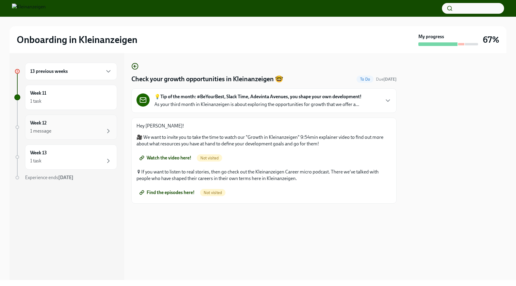
click at [98, 129] on div "1 message" at bounding box center [71, 131] width 82 height 7
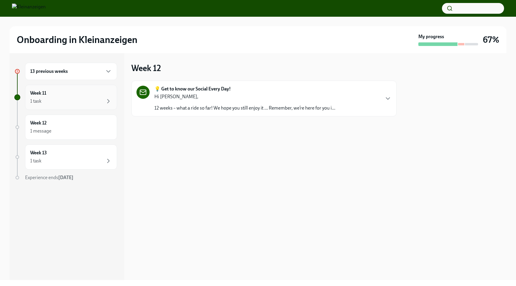
click at [82, 101] on div "1 task" at bounding box center [71, 101] width 82 height 7
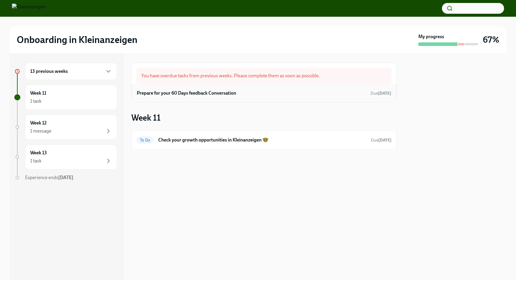
click at [219, 95] on h6 "Prepare for your 60 Days feedback Conversation" at bounding box center [186, 93] width 99 height 7
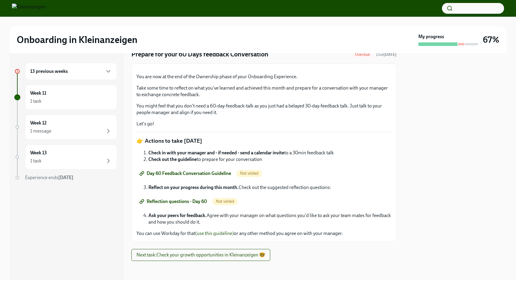
scroll to position [95, 0]
click at [210, 174] on span "Day 60 Feedback Conversation Guideline" at bounding box center [186, 174] width 91 height 6
click at [192, 202] on span "Reflection questions - Day 60" at bounding box center [174, 202] width 66 height 6
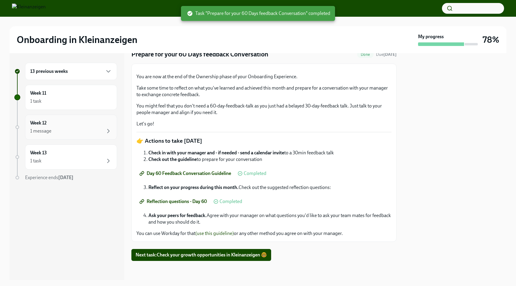
click at [84, 118] on div "Week 12 1 message" at bounding box center [71, 127] width 92 height 25
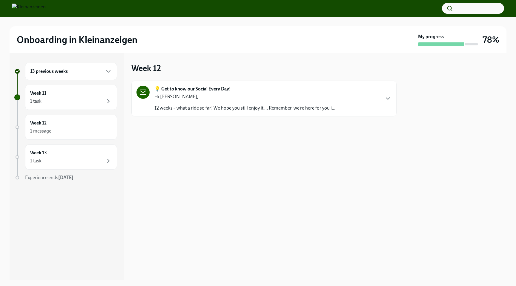
click at [218, 109] on p "12 weeks – what a ride so far! We hope you still enjoy it … Remember, we’re her…" at bounding box center [244, 108] width 181 height 7
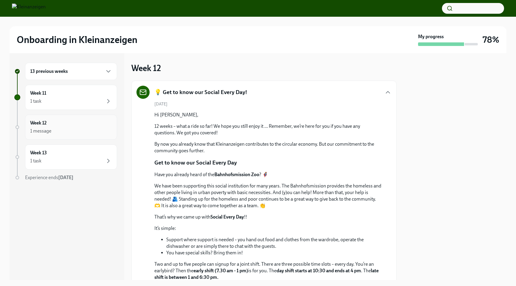
click at [65, 124] on div "Week 12 1 message" at bounding box center [71, 127] width 82 height 15
click at [80, 99] on div "1 task" at bounding box center [71, 101] width 82 height 7
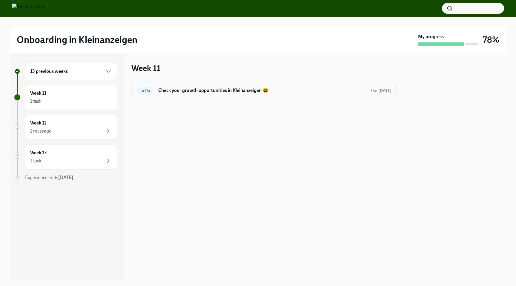
click at [202, 90] on h6 "Check your growth opportunities in Kleinanzeigen 🤓" at bounding box center [262, 90] width 208 height 7
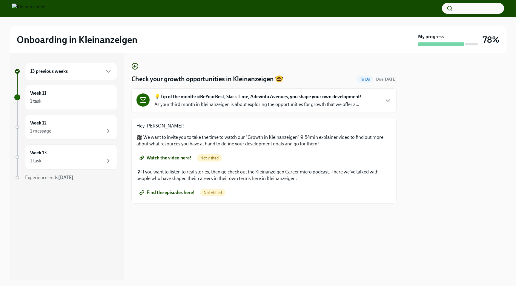
click at [180, 157] on span "Watch the video here!" at bounding box center [166, 158] width 51 height 6
